Goal: Obtain resource: Download file/media

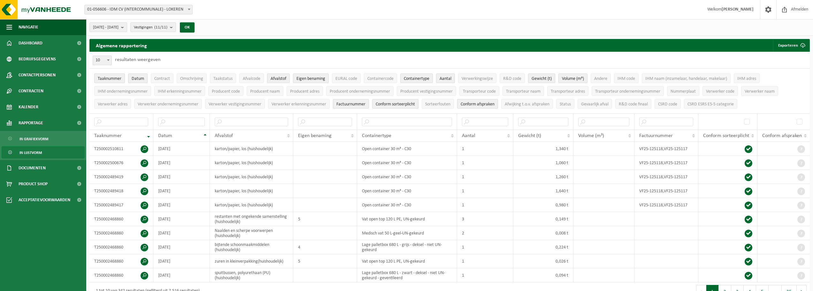
drag, startPoint x: 114, startPoint y: 74, endPoint x: 119, endPoint y: 76, distance: 5.7
click at [114, 74] on button "Taaknummer" at bounding box center [109, 78] width 31 height 10
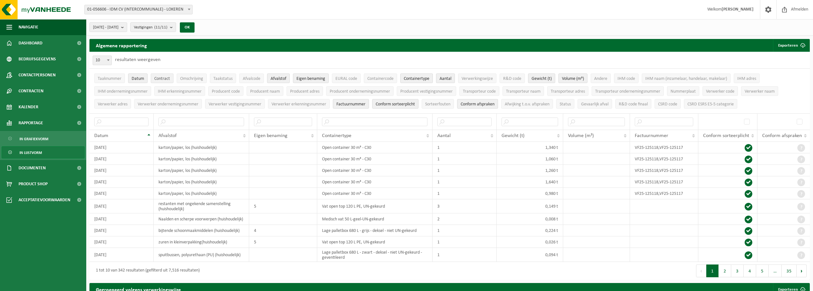
click at [156, 76] on span "Contract" at bounding box center [162, 78] width 16 height 5
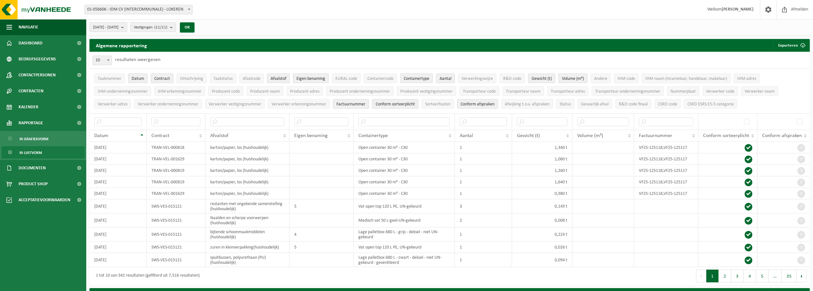
click at [308, 79] on span "Eigen benaming" at bounding box center [310, 78] width 29 height 5
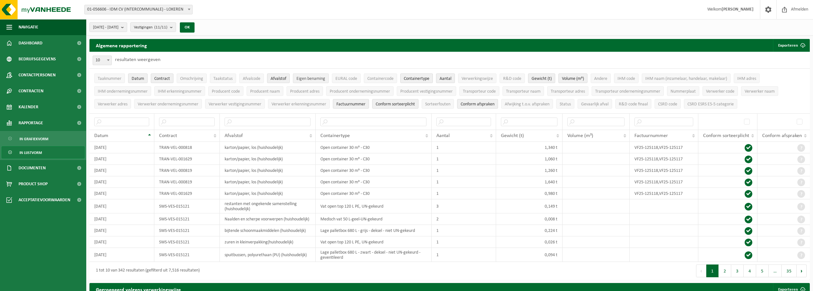
click at [308, 79] on span "Eigen benaming" at bounding box center [310, 78] width 29 height 5
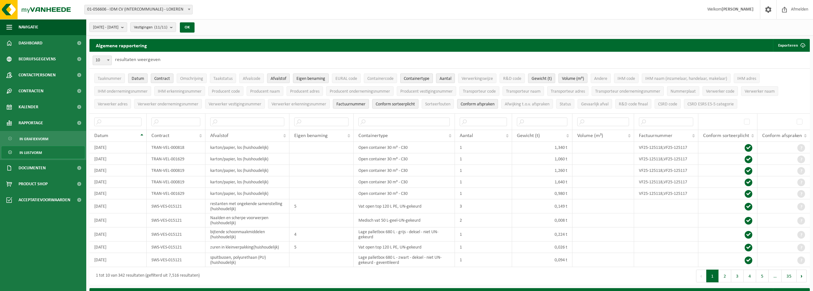
click at [423, 79] on span "Containertype" at bounding box center [417, 78] width 26 height 5
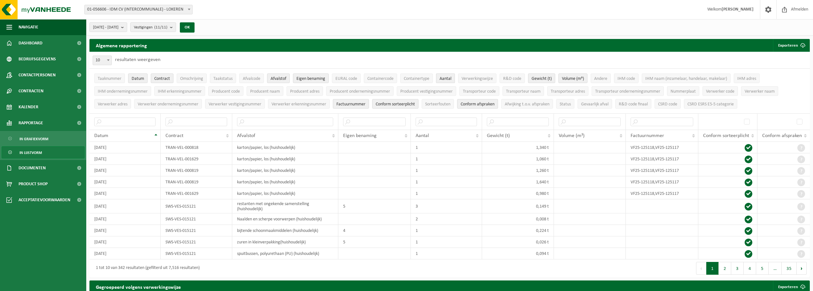
click at [450, 78] on span "Aantal" at bounding box center [446, 78] width 12 height 5
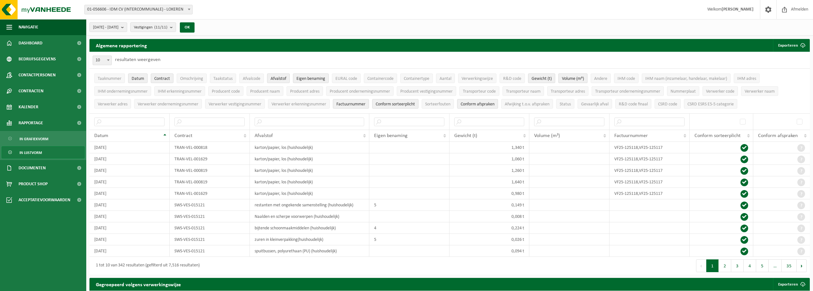
click at [567, 77] on span "Volume (m³)" at bounding box center [573, 78] width 22 height 5
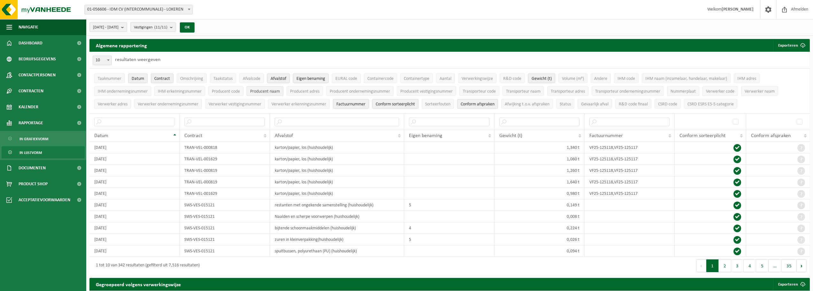
click at [269, 92] on span "Producent naam" at bounding box center [265, 91] width 30 height 5
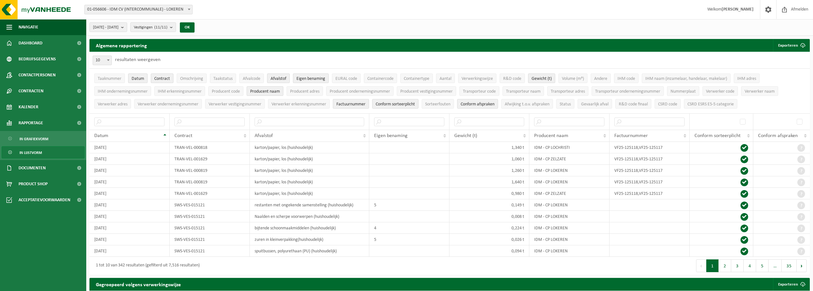
click at [359, 105] on span "Factuurnummer" at bounding box center [350, 104] width 29 height 5
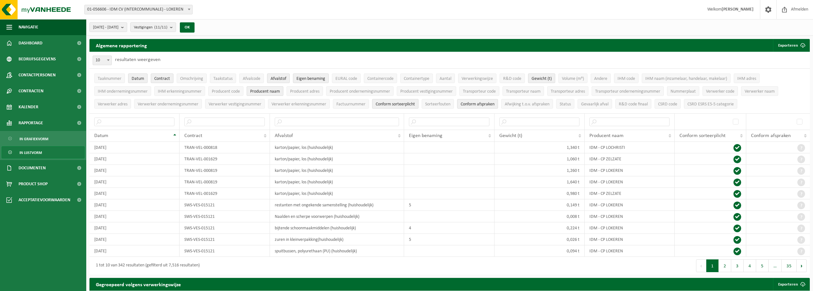
click at [398, 105] on span "Conform sorteerplicht" at bounding box center [395, 104] width 39 height 5
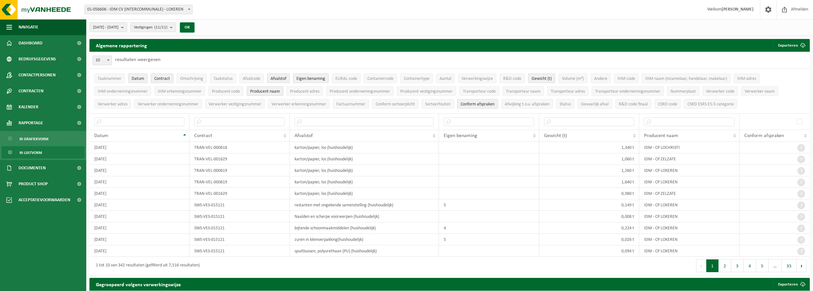
click at [481, 102] on span "Conform afspraken" at bounding box center [478, 104] width 34 height 5
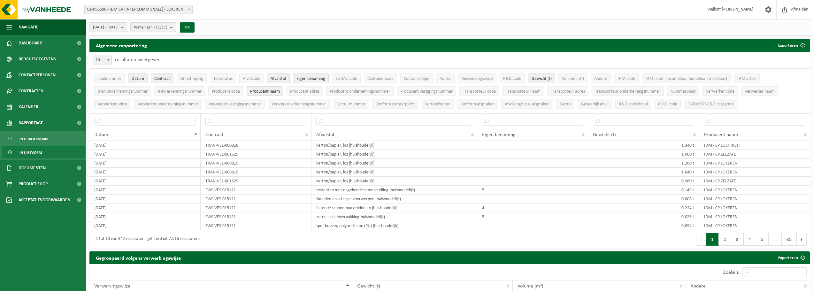
click at [127, 25] on b "submit" at bounding box center [124, 27] width 6 height 9
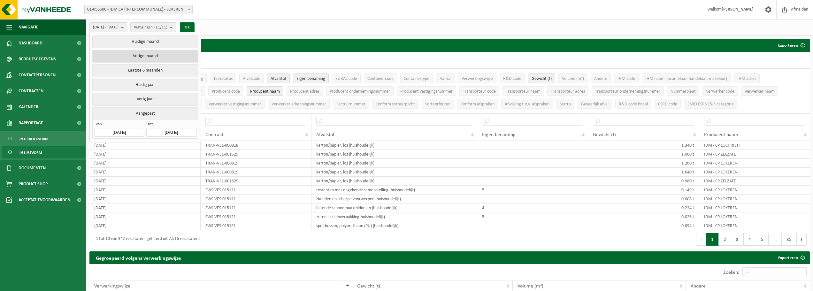
click at [142, 56] on button "Vorige maand" at bounding box center [145, 56] width 106 height 13
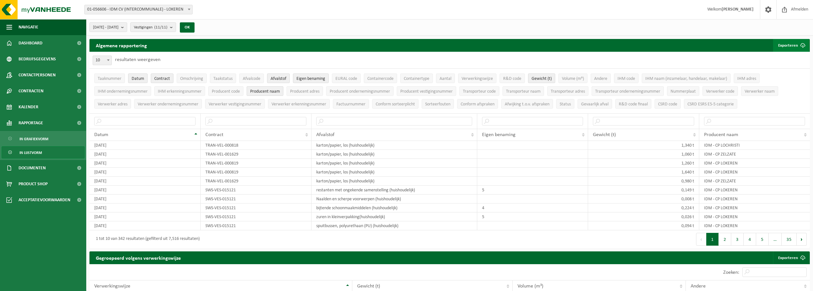
click at [794, 43] on button "Exporteren" at bounding box center [791, 45] width 36 height 13
click at [788, 57] on link "Enkel mijn selectie" at bounding box center [780, 58] width 58 height 13
click at [271, 122] on input "text" at bounding box center [255, 121] width 101 height 9
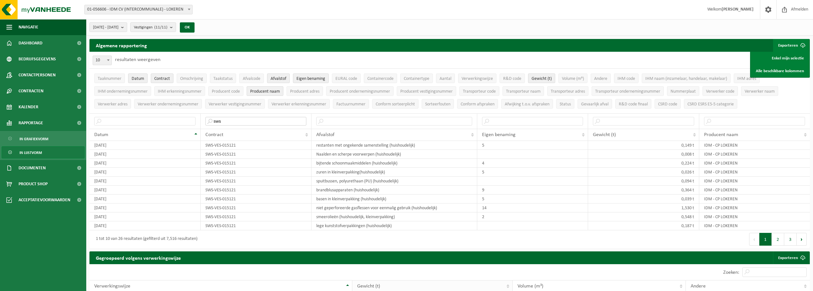
type input "sws"
click at [514, 24] on div "[DATE] - [DATE] Huidige maand Vorige maand Laatste 6 maanden Huidig jaar Vorig …" at bounding box center [449, 27] width 727 height 17
